Goal: Use online tool/utility: Utilize a website feature to perform a specific function

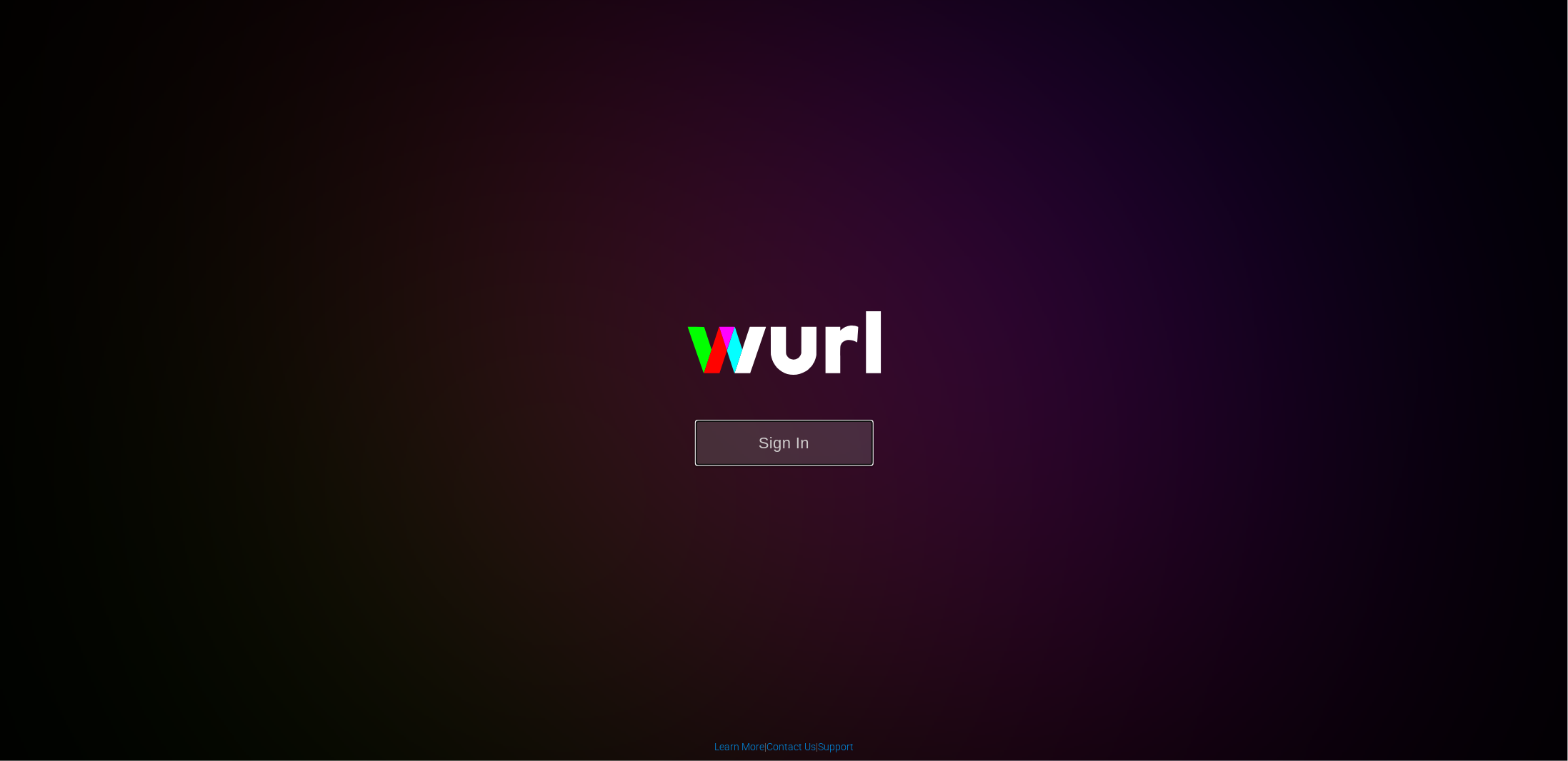
click at [775, 452] on button "Sign In" at bounding box center [784, 443] width 179 height 46
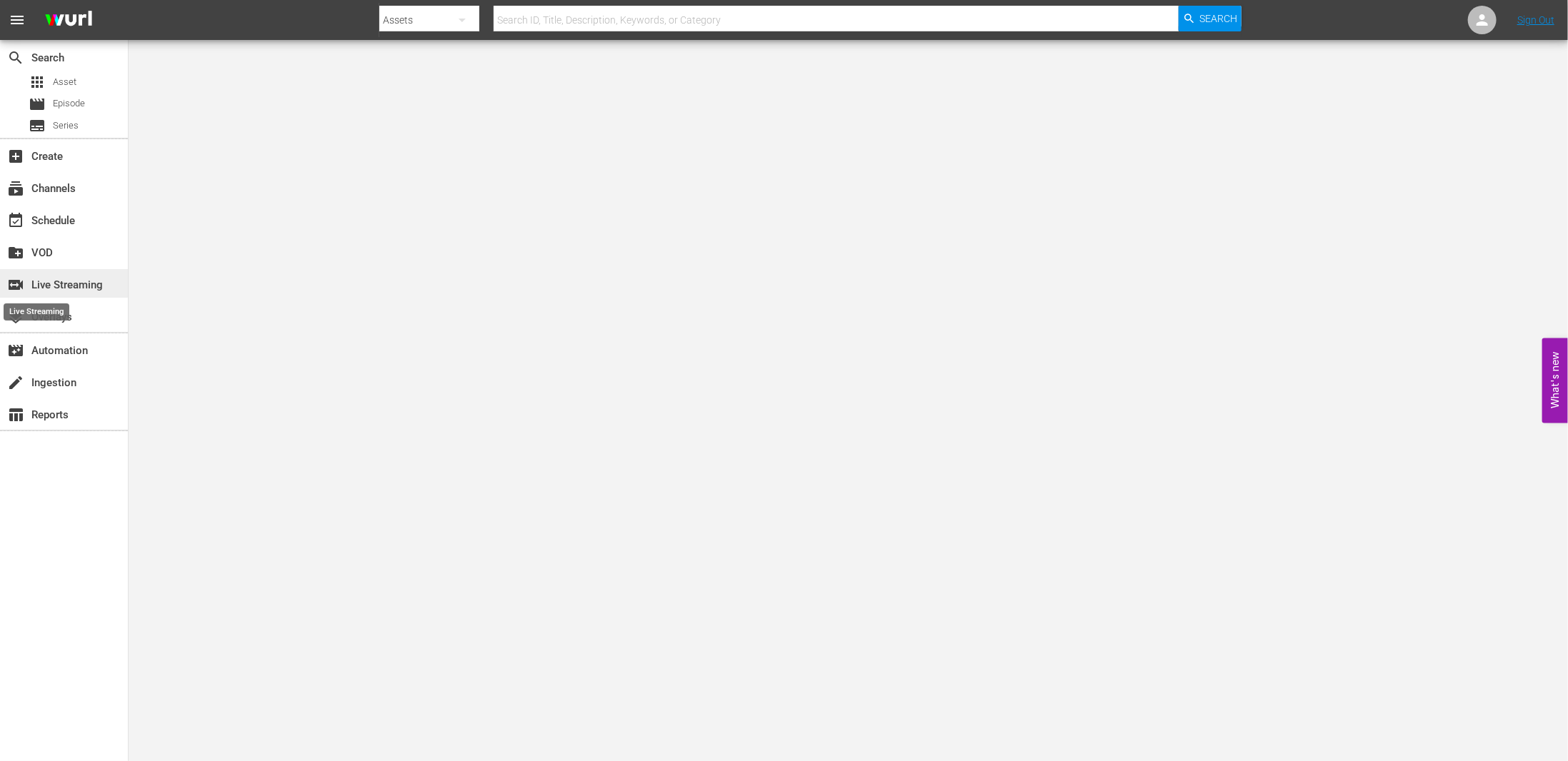
click at [18, 290] on span "switch_video" at bounding box center [16, 285] width 17 height 17
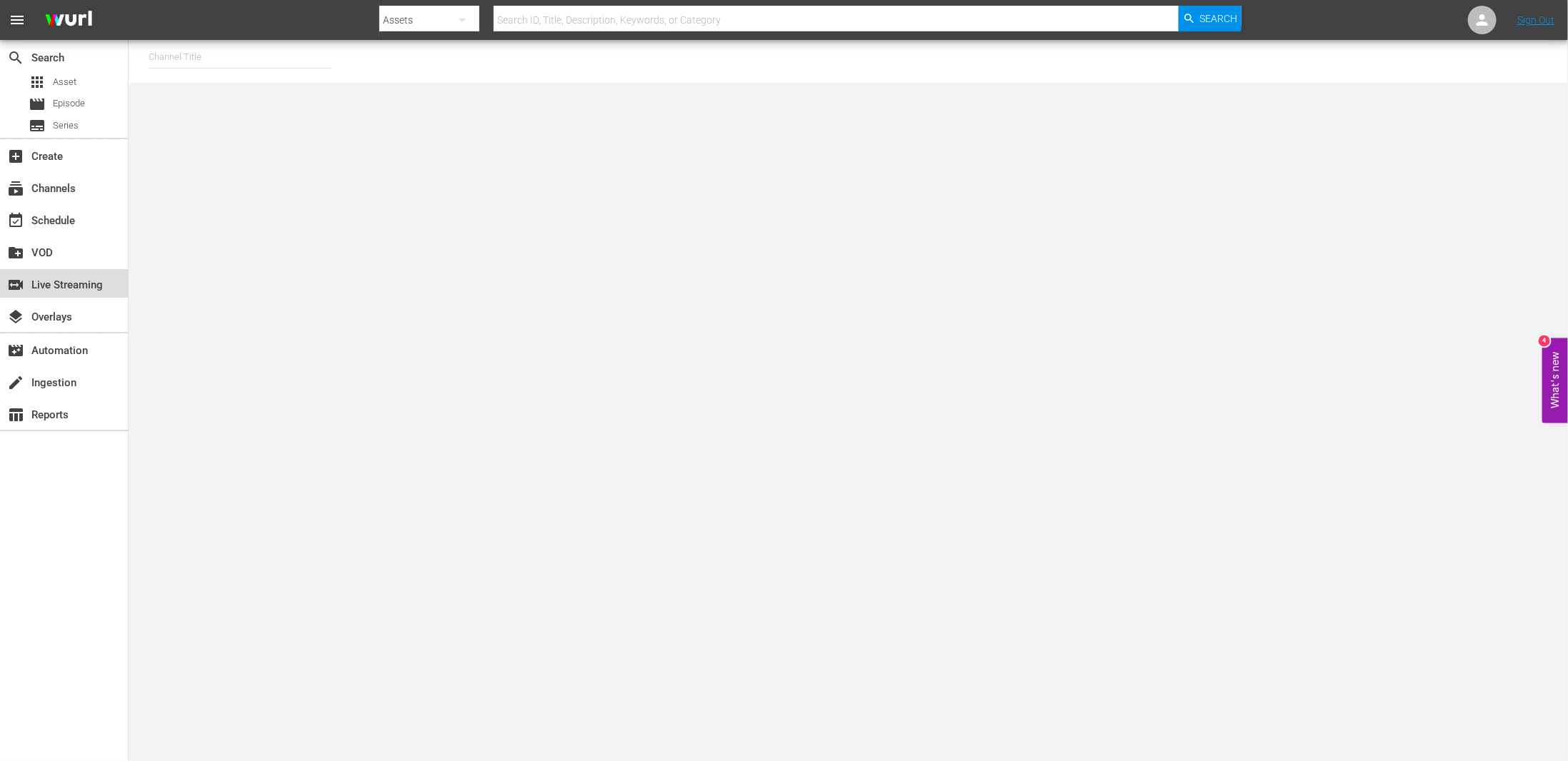
click at [71, 279] on div "switch_video Live Streaming" at bounding box center [40, 283] width 80 height 13
click at [233, 56] on input "text" at bounding box center [240, 58] width 183 height 35
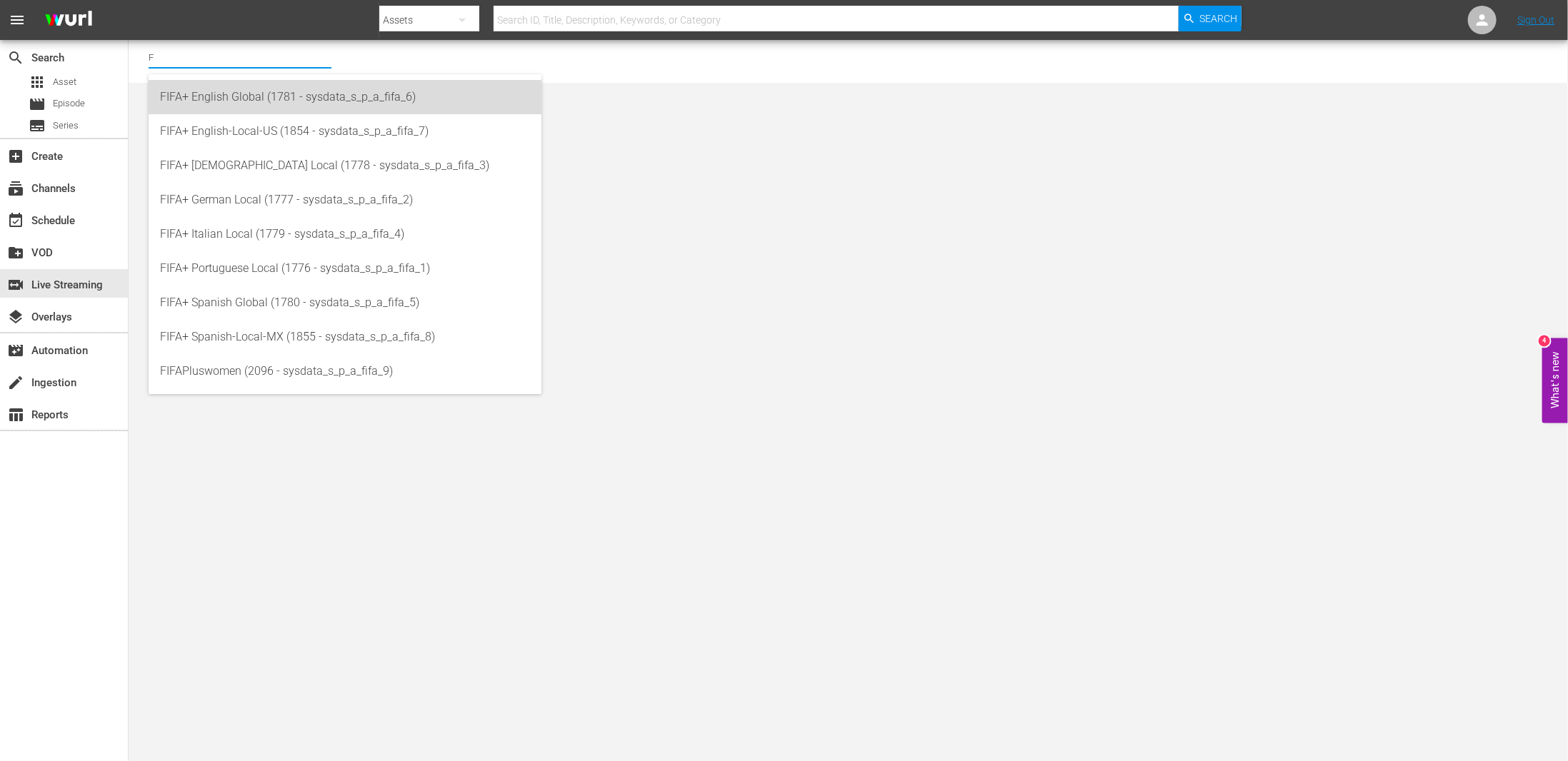
click at [330, 97] on div "FIFA+ English Global (1781 - sysdata_s_p_a_fifa_6)" at bounding box center [345, 97] width 370 height 35
type input "FIFA+ English Global (1781 - sysdata_s_p_a_fifa_6)"
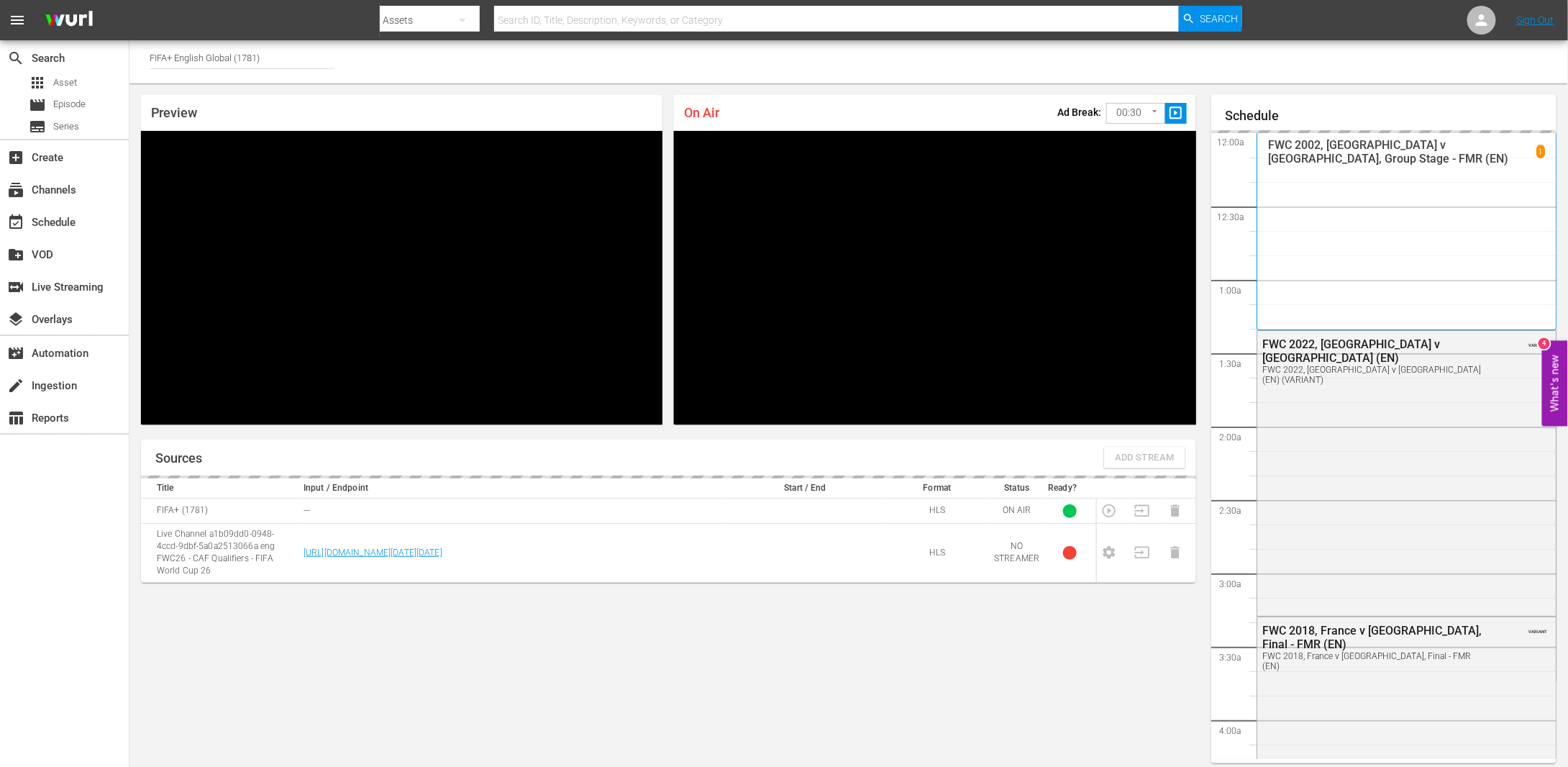
scroll to position [25, 0]
